Goal: Obtain resource: Obtain resource

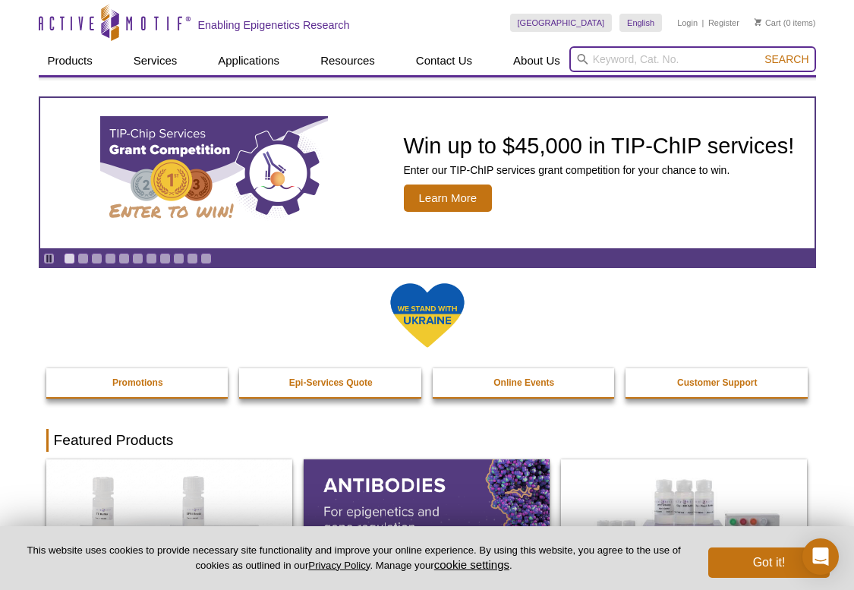
click at [607, 62] on input "search" at bounding box center [692, 59] width 247 height 26
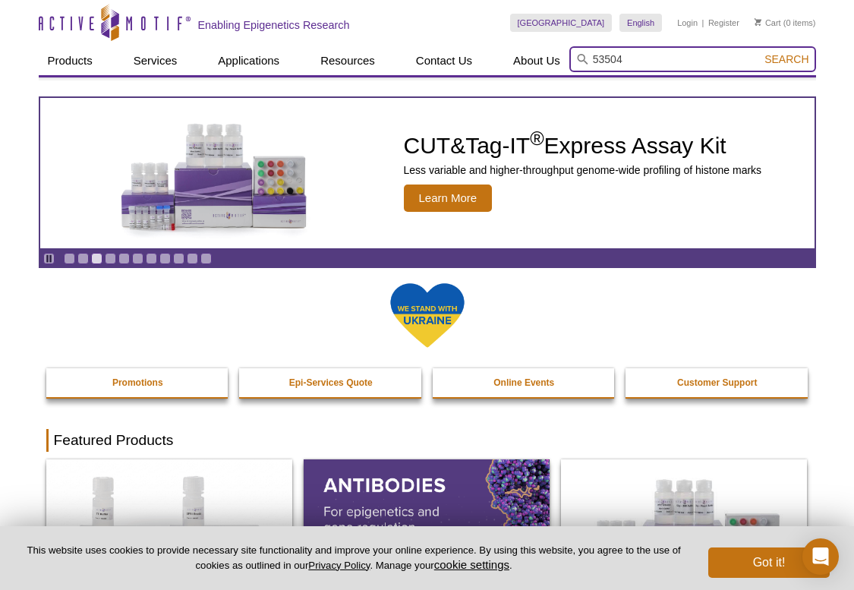
type input "53504"
click at [788, 57] on span "Search" at bounding box center [787, 59] width 44 height 12
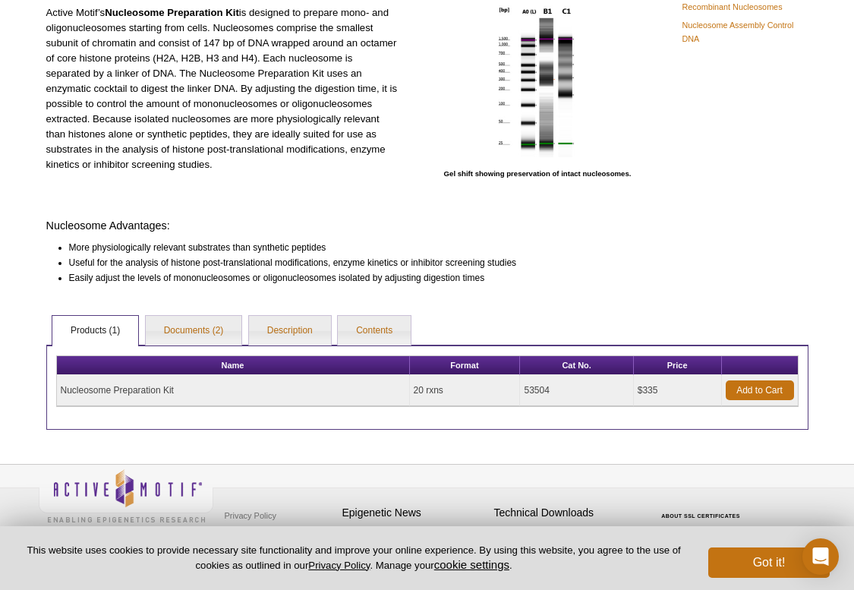
scroll to position [181, 0]
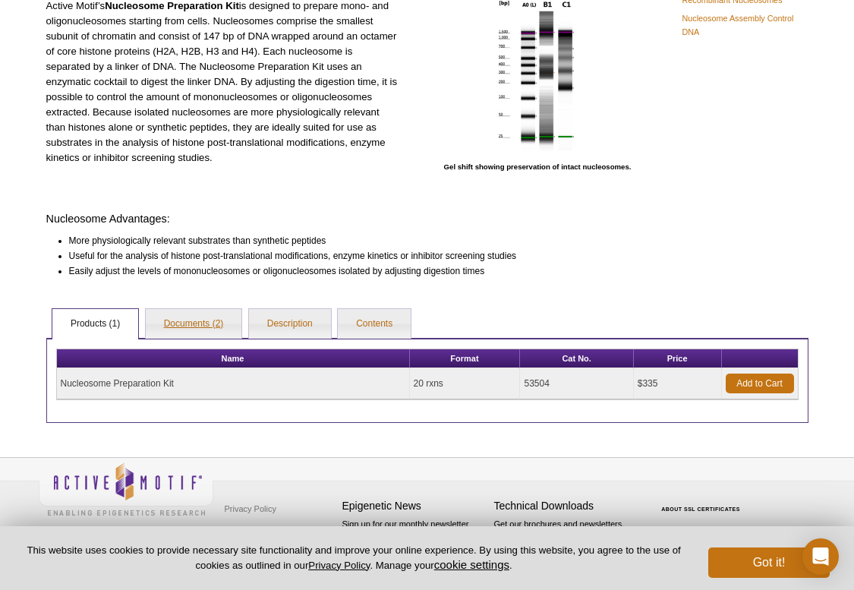
click at [179, 323] on link "Documents (2)" at bounding box center [194, 324] width 96 height 30
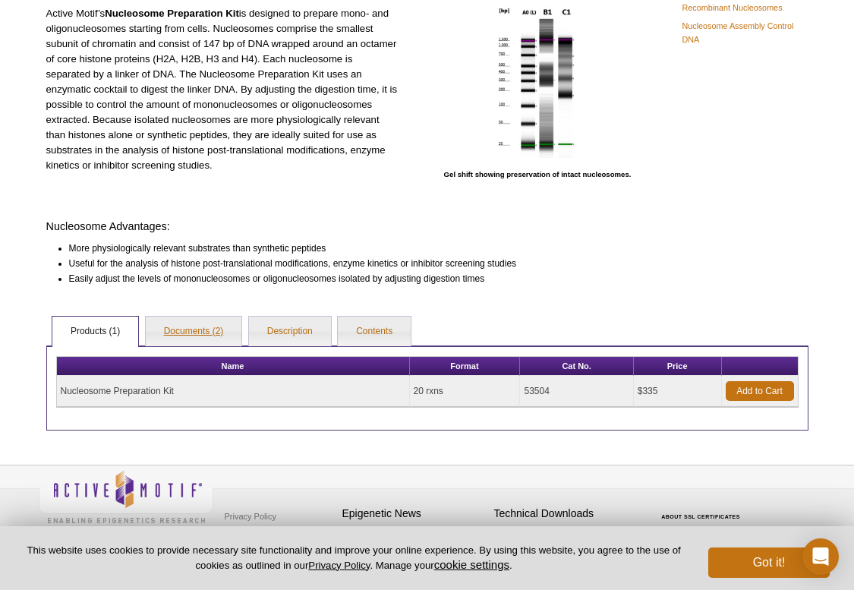
click at [179, 323] on link "Documents (2)" at bounding box center [194, 332] width 96 height 30
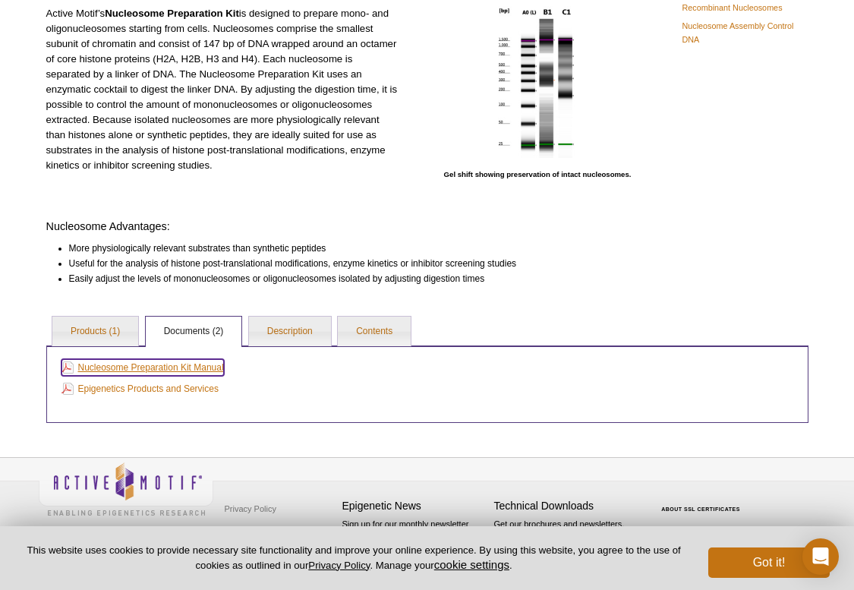
click at [158, 367] on link "Nucleosome Preparation Kit Manual" at bounding box center [142, 367] width 162 height 17
